Goal: Transaction & Acquisition: Download file/media

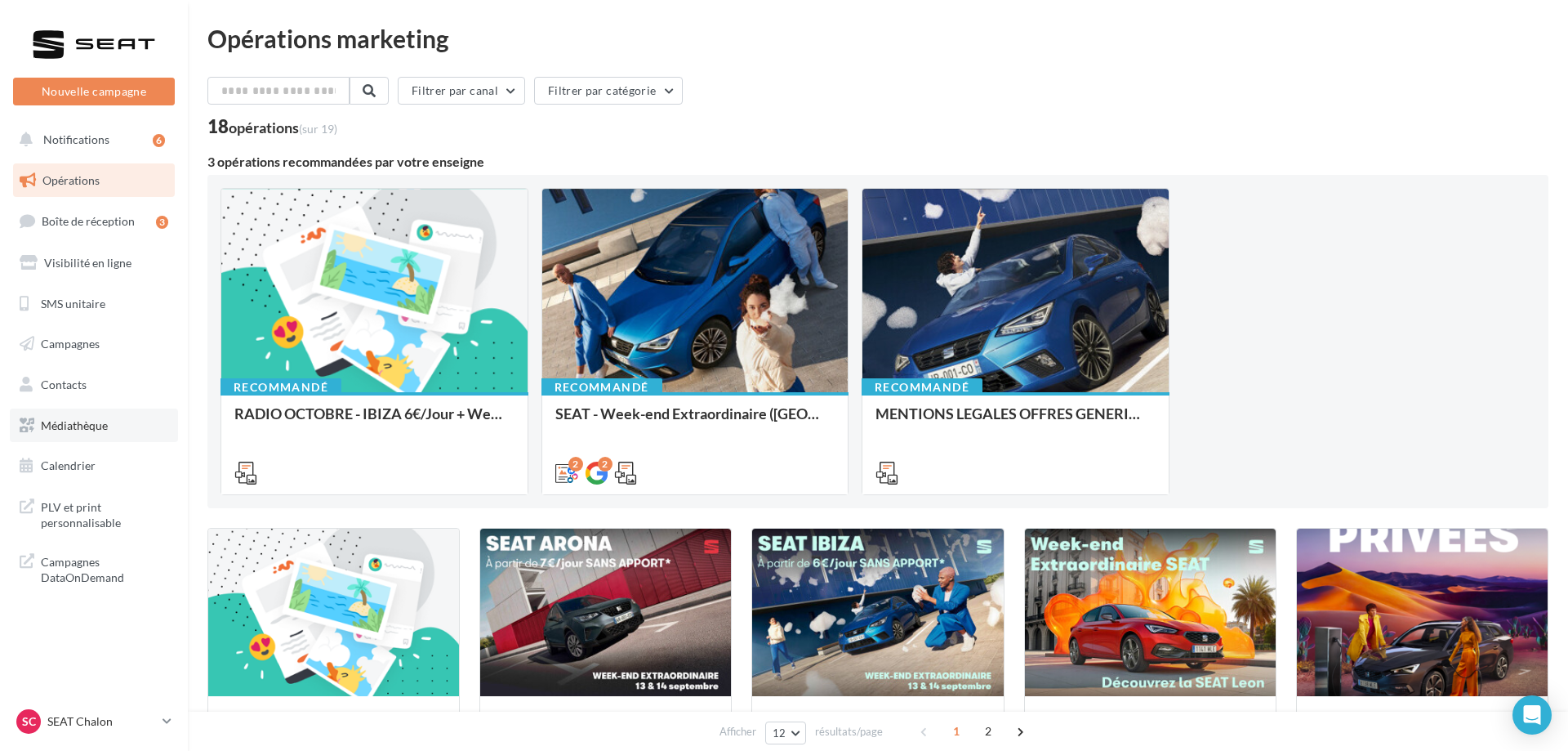
click at [64, 428] on span "Médiathèque" at bounding box center [75, 425] width 67 height 14
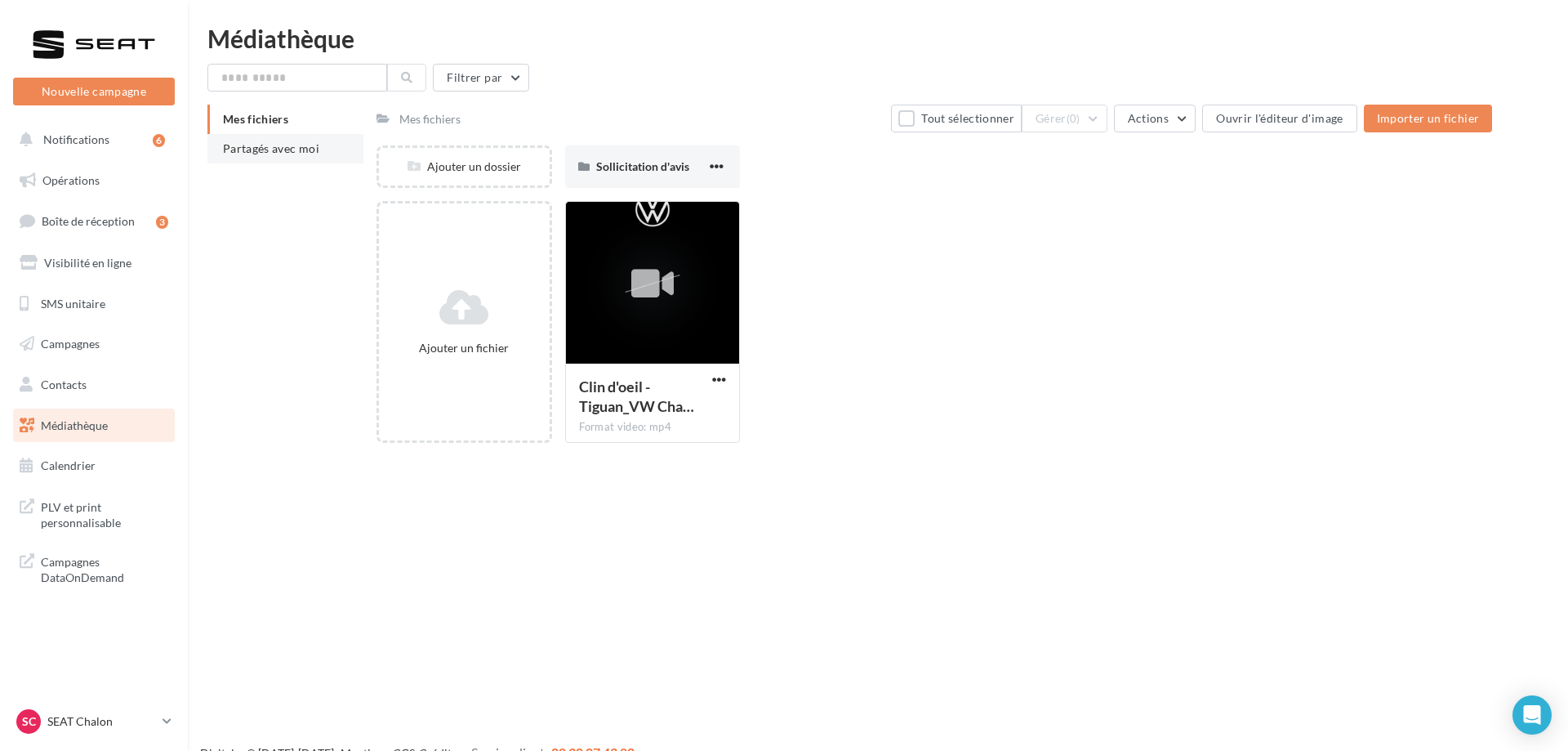
click at [290, 156] on li "Partagés avec moi" at bounding box center [285, 148] width 156 height 29
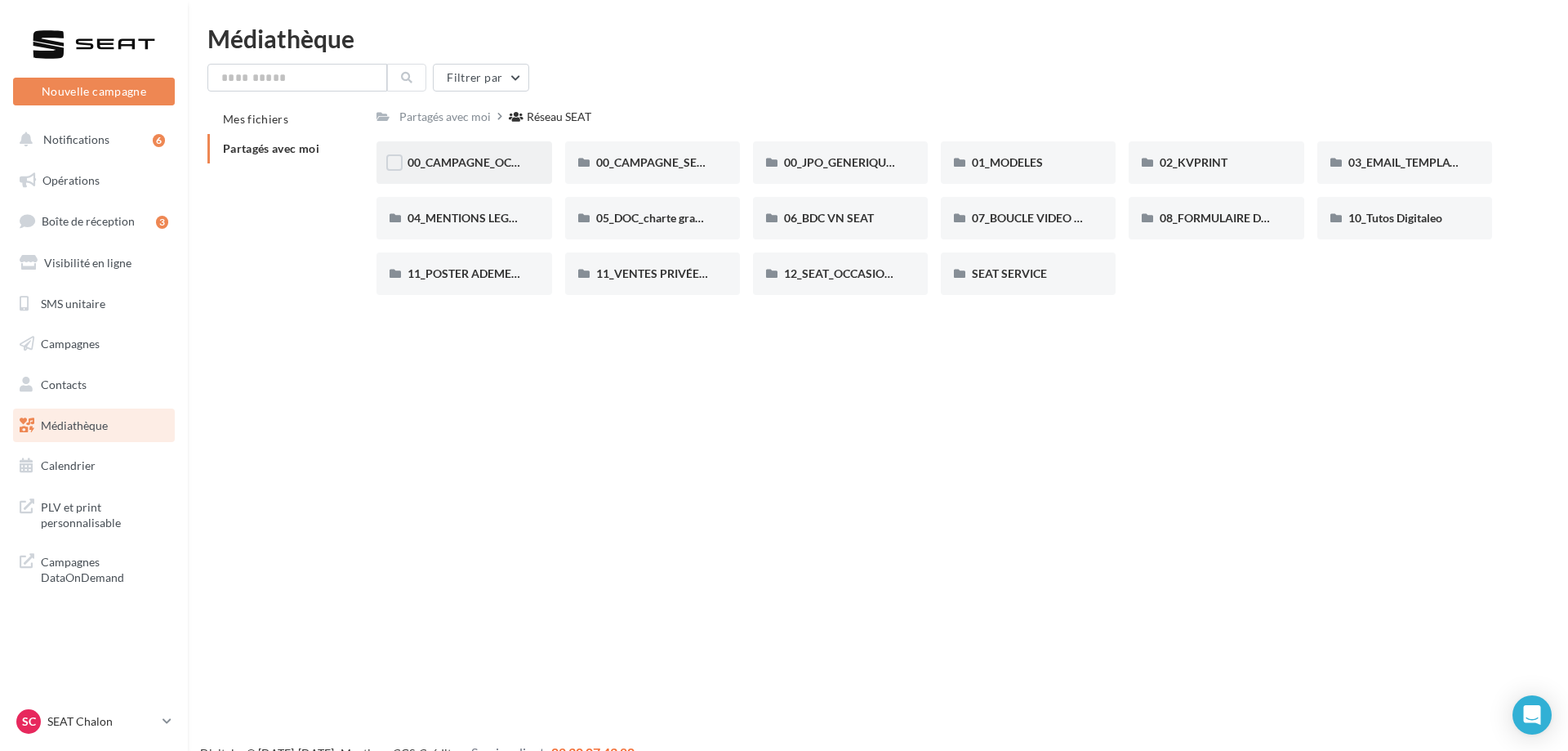
click at [445, 166] on span "00_CAMPAGNE_OCTOBRE" at bounding box center [477, 162] width 140 height 14
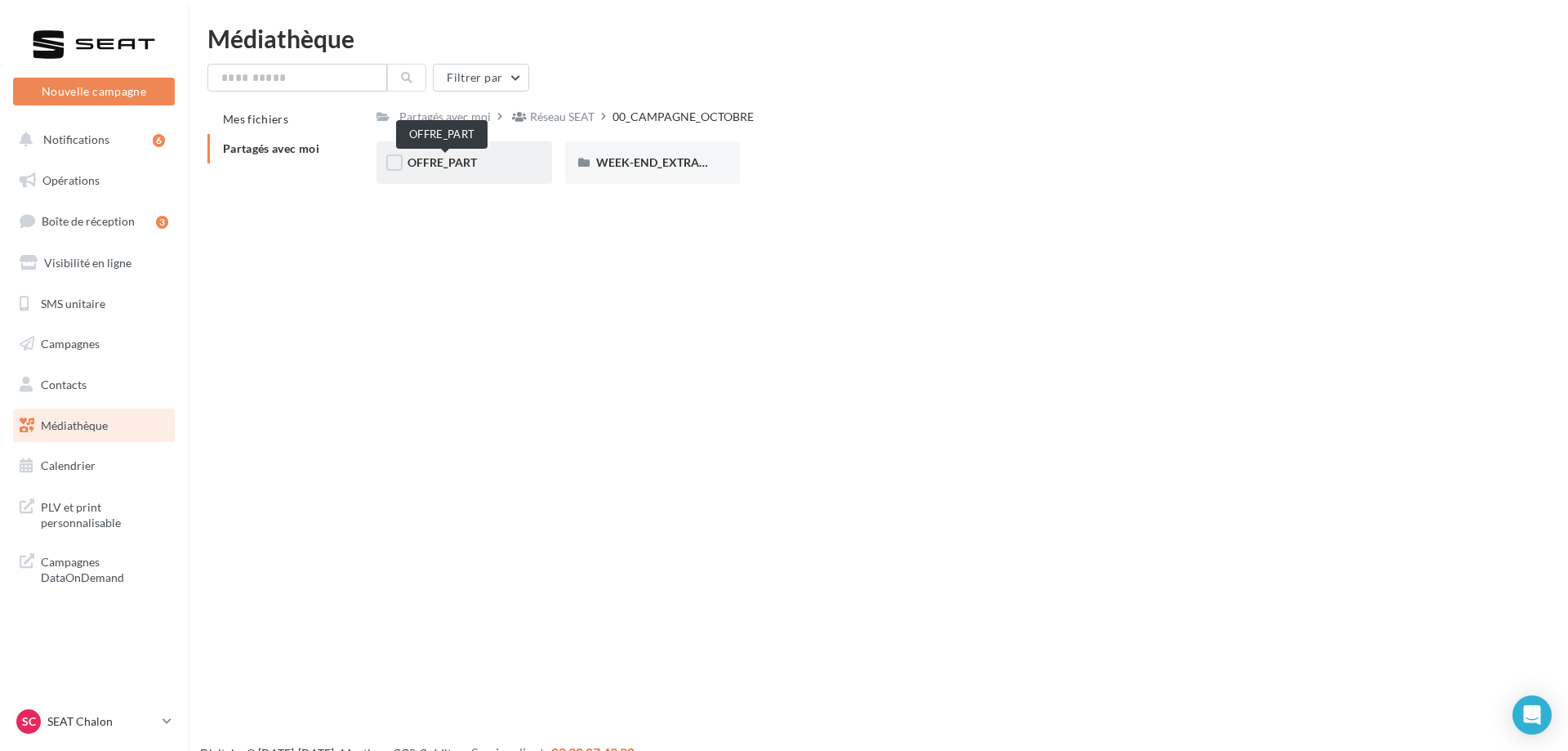
click at [477, 169] on span "OFFRE_PART" at bounding box center [442, 162] width 69 height 14
click at [614, 167] on span "IBIZA" at bounding box center [611, 162] width 29 height 14
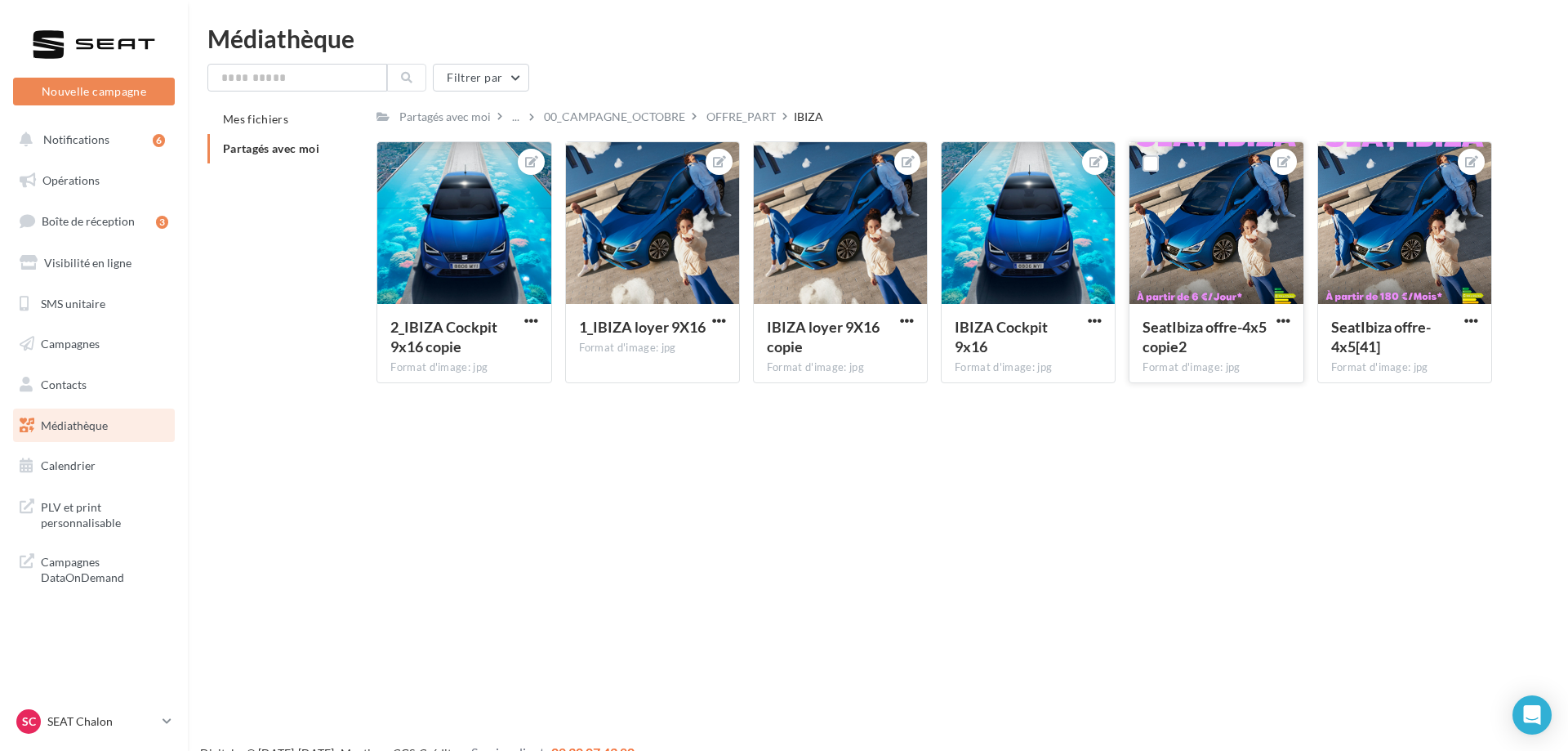
click at [1216, 266] on div at bounding box center [1215, 224] width 173 height 164
click at [1227, 260] on div at bounding box center [1215, 224] width 173 height 164
click at [1280, 318] on span "button" at bounding box center [1283, 320] width 14 height 14
click at [1198, 399] on button "Télécharger" at bounding box center [1207, 395] width 173 height 43
